Goal: Use online tool/utility

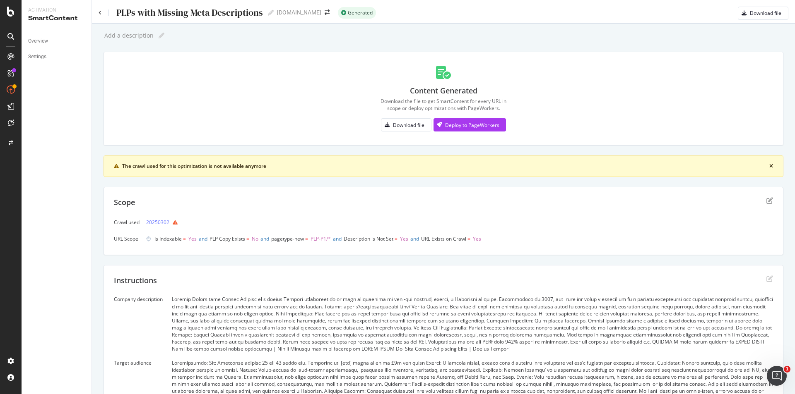
scroll to position [279, 0]
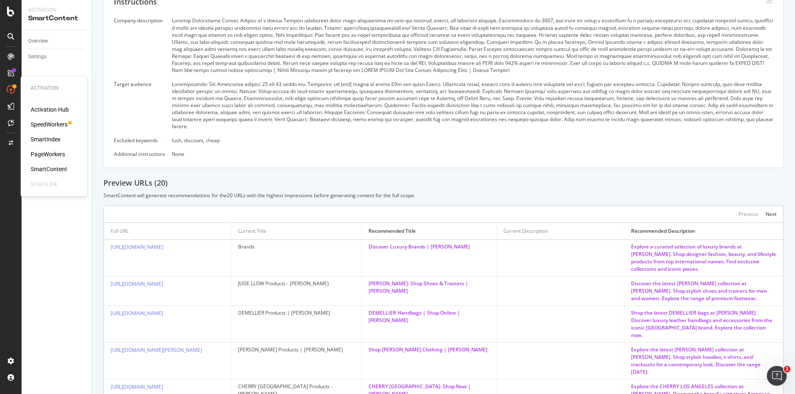
click at [45, 166] on div "SmartContent" at bounding box center [49, 169] width 36 height 8
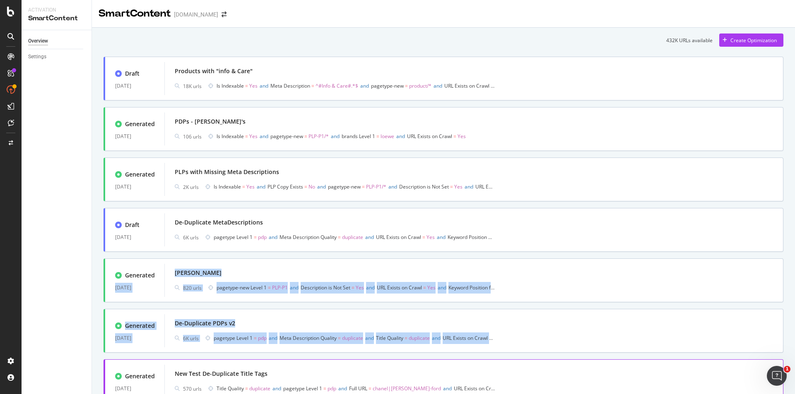
click at [120, 387] on div "432K URLs available Create Optimization Draft [DATE] Products with "info & Care…" at bounding box center [443, 255] width 703 height 455
click at [13, 379] on icon at bounding box center [11, 378] width 8 height 8
click at [11, 377] on icon at bounding box center [11, 378] width 8 height 8
